Goal: Transaction & Acquisition: Purchase product/service

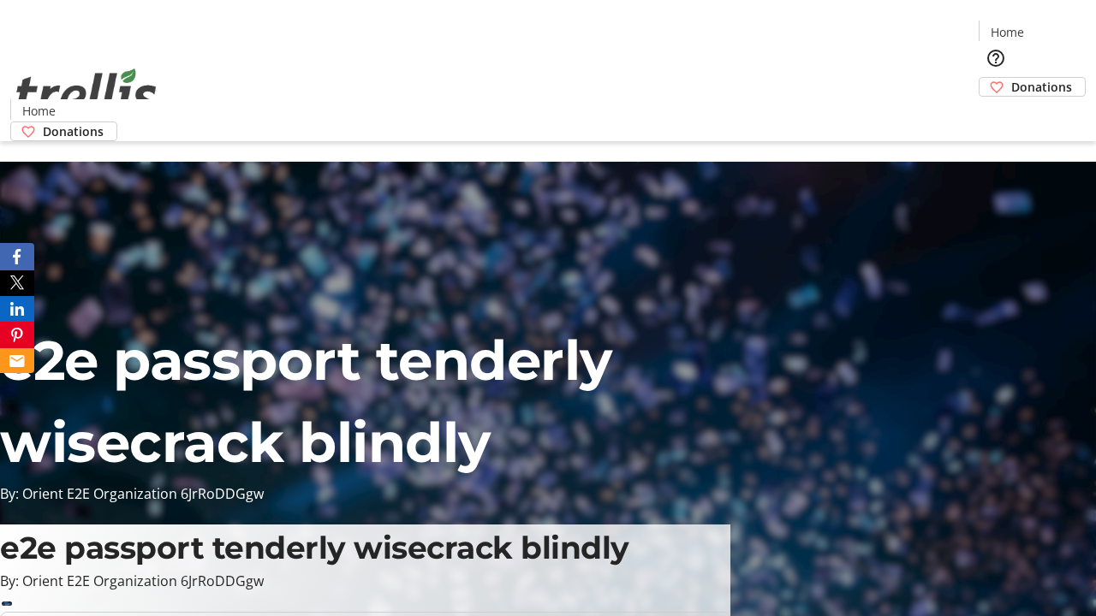
click at [1011, 78] on span "Donations" at bounding box center [1041, 87] width 61 height 18
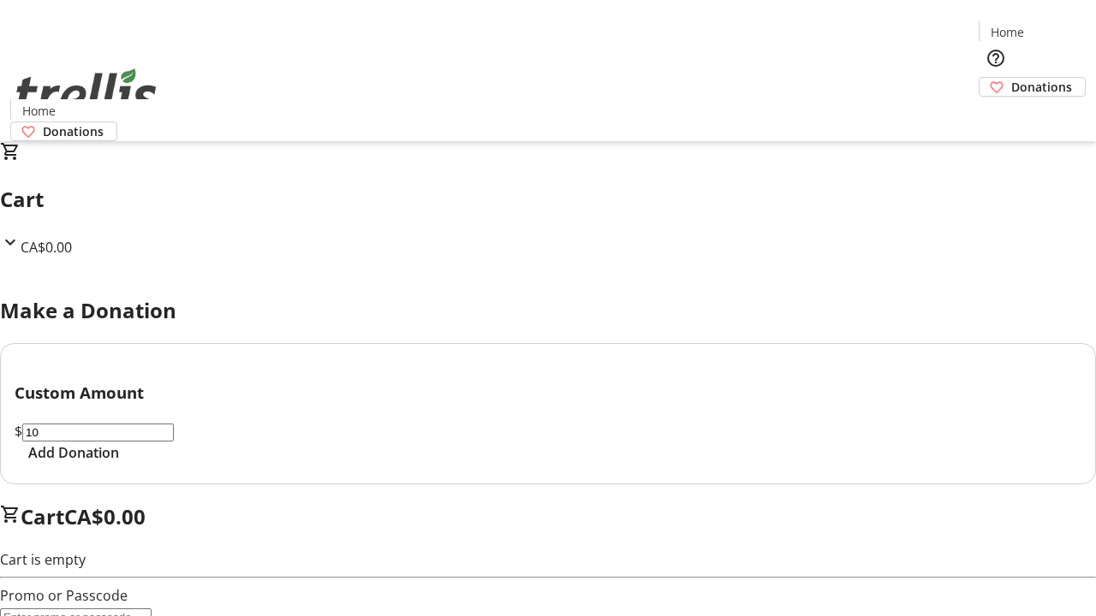
click at [119, 463] on span "Add Donation" at bounding box center [73, 453] width 91 height 21
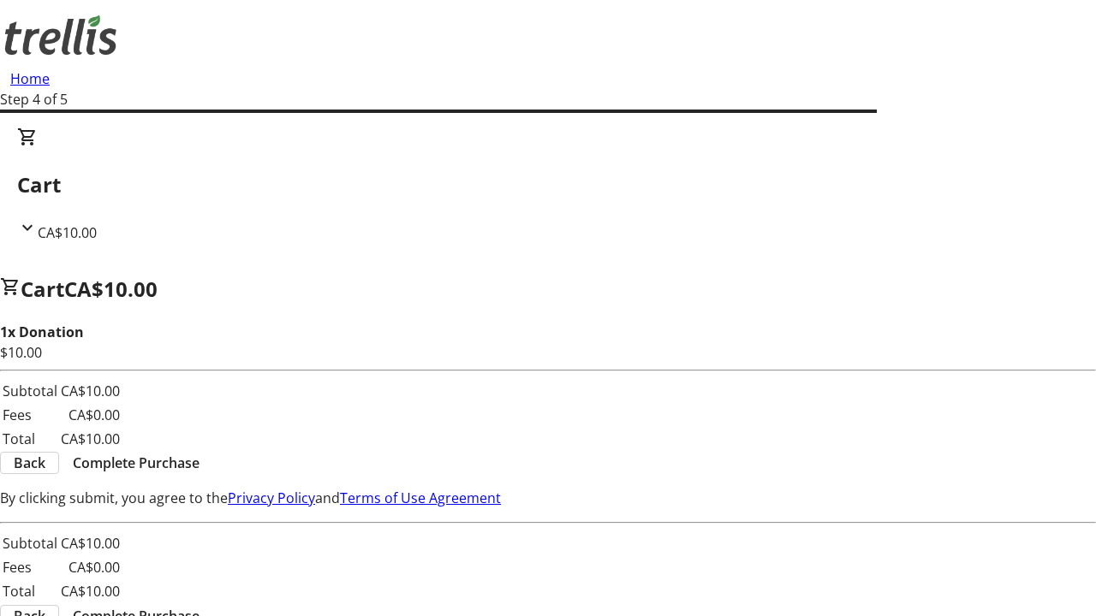
click at [199, 453] on span "Complete Purchase" at bounding box center [136, 463] width 127 height 21
